Goal: Information Seeking & Learning: Check status

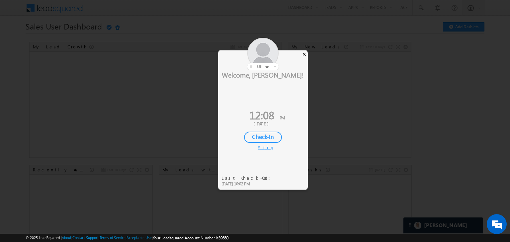
click at [303, 55] on div "×" at bounding box center [304, 53] width 7 height 7
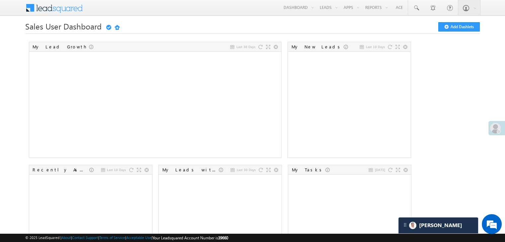
click at [497, 130] on span at bounding box center [495, 128] width 11 height 11
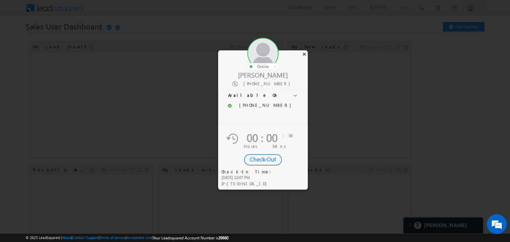
click at [305, 52] on div "×" at bounding box center [304, 53] width 7 height 7
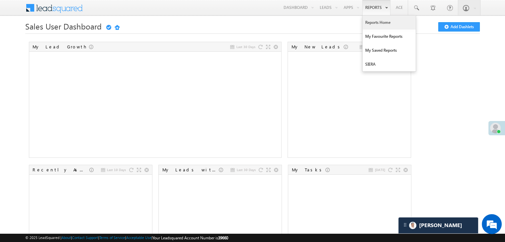
click at [373, 20] on link "Reports Home" at bounding box center [389, 23] width 53 height 14
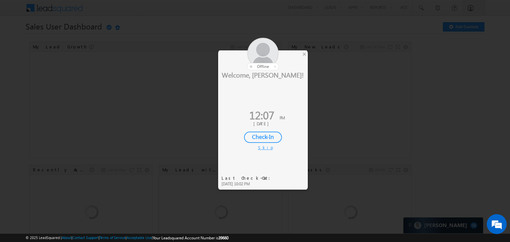
click at [262, 137] on div "Check-In" at bounding box center [263, 137] width 38 height 11
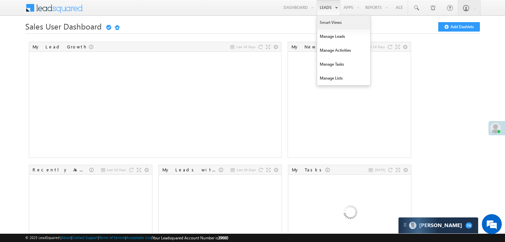
click at [324, 23] on link "Smart Views" at bounding box center [343, 23] width 53 height 14
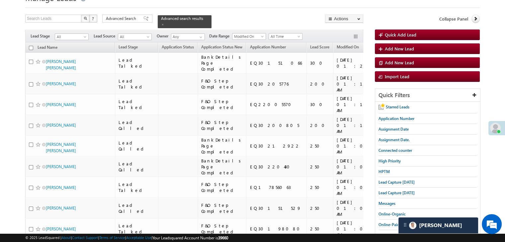
scroll to position [66, 0]
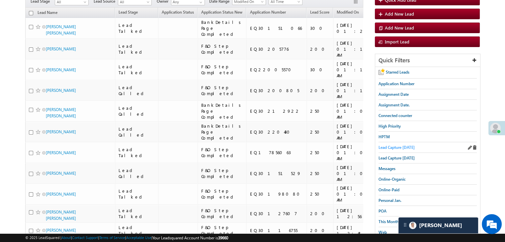
click at [409, 145] on span "Lead Capture today" at bounding box center [397, 147] width 36 height 5
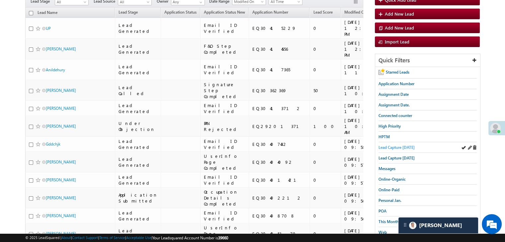
click at [396, 146] on span "Lead Capture today" at bounding box center [397, 147] width 36 height 5
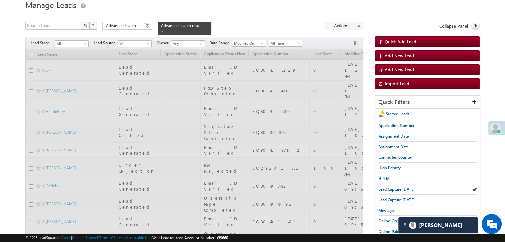
scroll to position [0, 0]
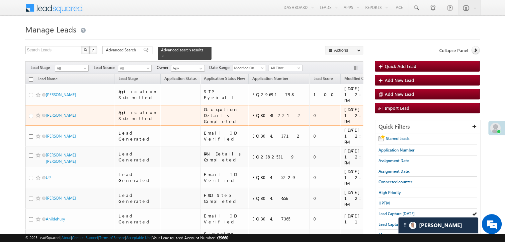
click at [37, 118] on span at bounding box center [38, 115] width 5 height 5
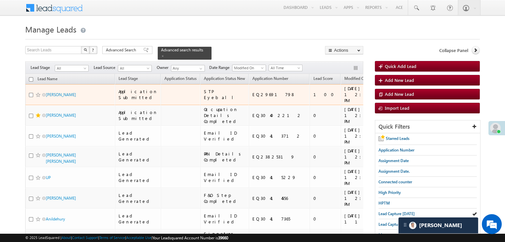
click at [37, 98] on span at bounding box center [38, 94] width 5 height 5
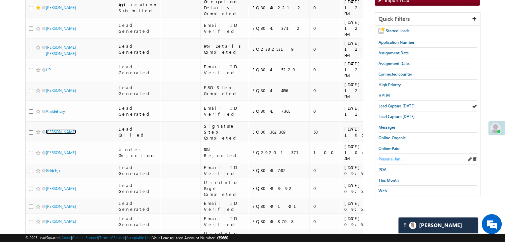
scroll to position [64, 0]
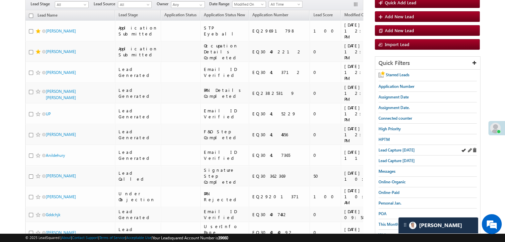
click at [392, 152] on div "Lead Capture today" at bounding box center [428, 150] width 98 height 11
click at [394, 148] on span "Lead Capture today" at bounding box center [397, 150] width 36 height 5
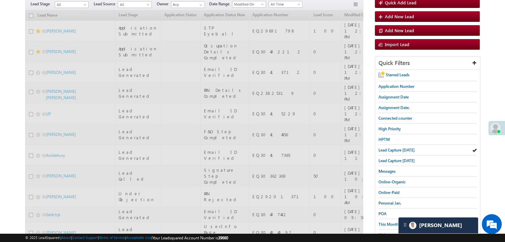
scroll to position [0, 0]
